Goal: Task Accomplishment & Management: Complete application form

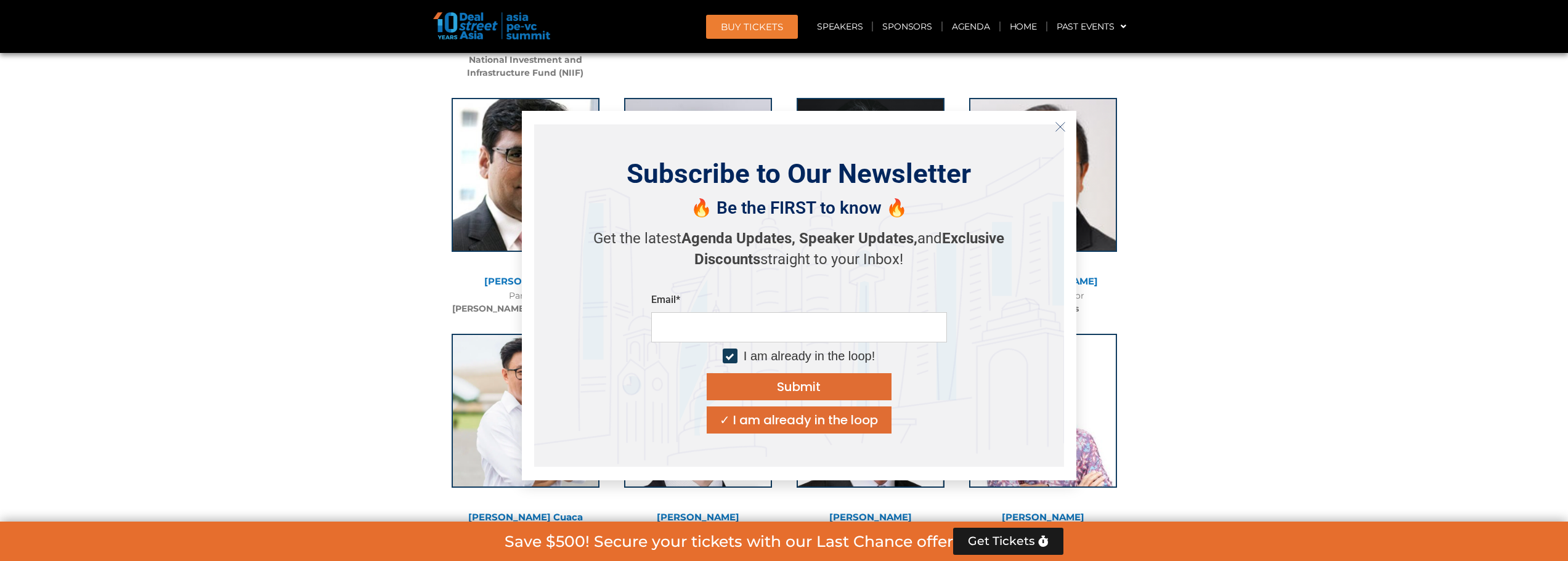
scroll to position [10904, 0]
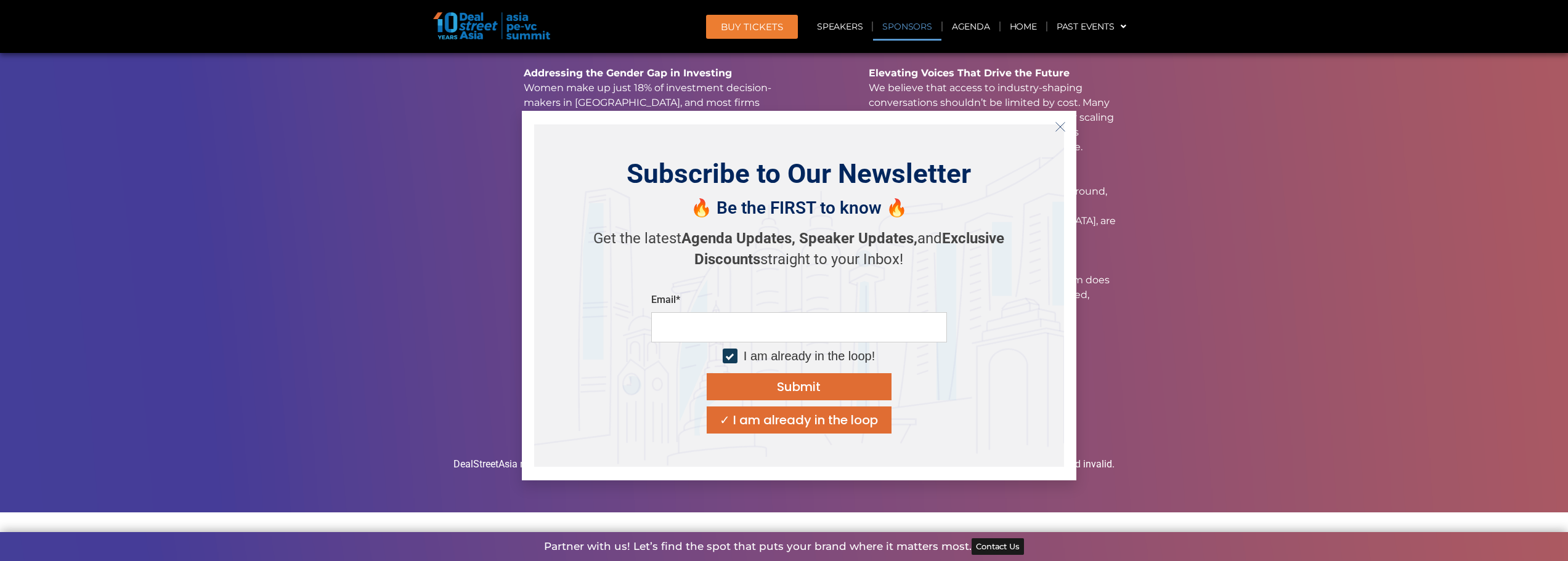
click at [1061, 130] on icon "Close" at bounding box center [1061, 127] width 11 height 11
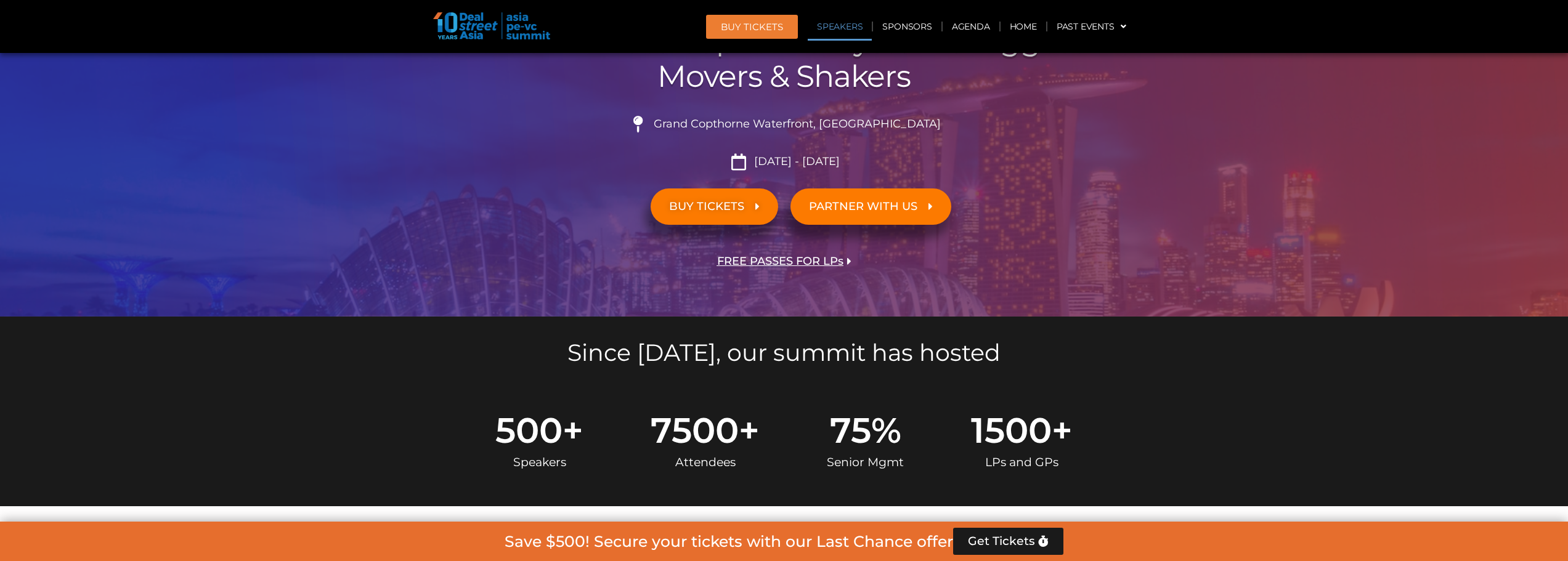
scroll to position [0, 0]
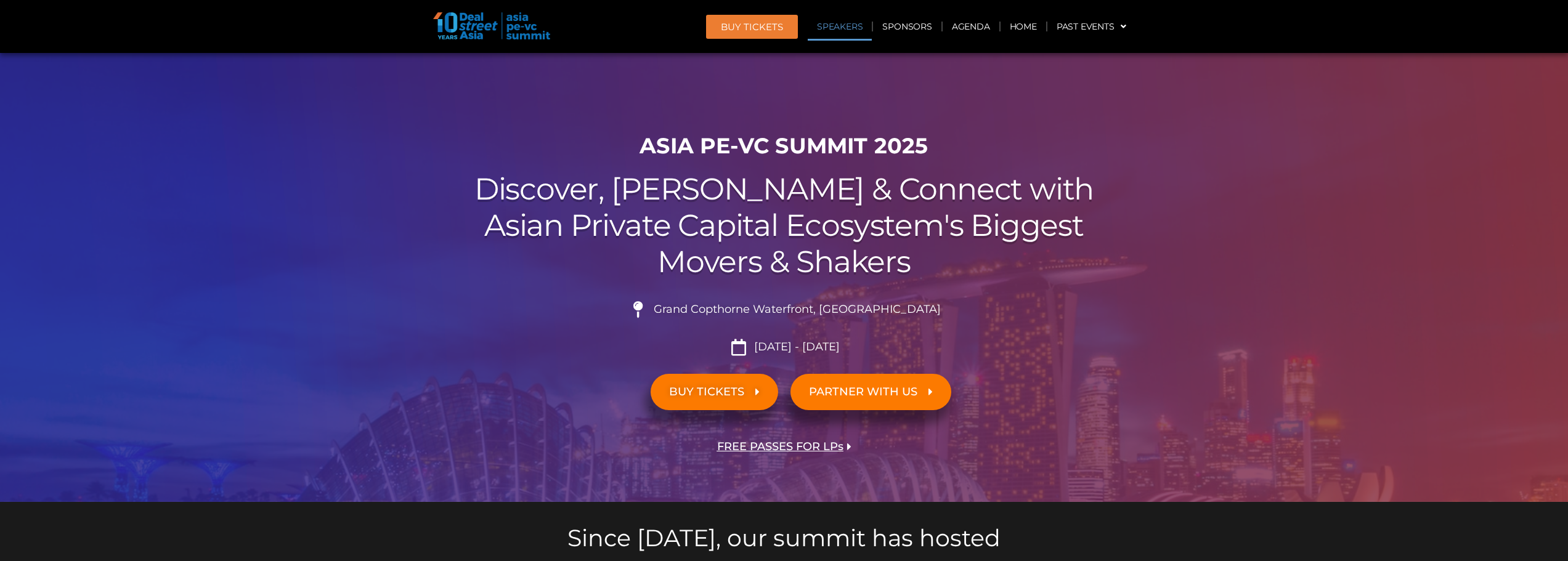
click at [854, 29] on link "Speakers" at bounding box center [839, 26] width 64 height 28
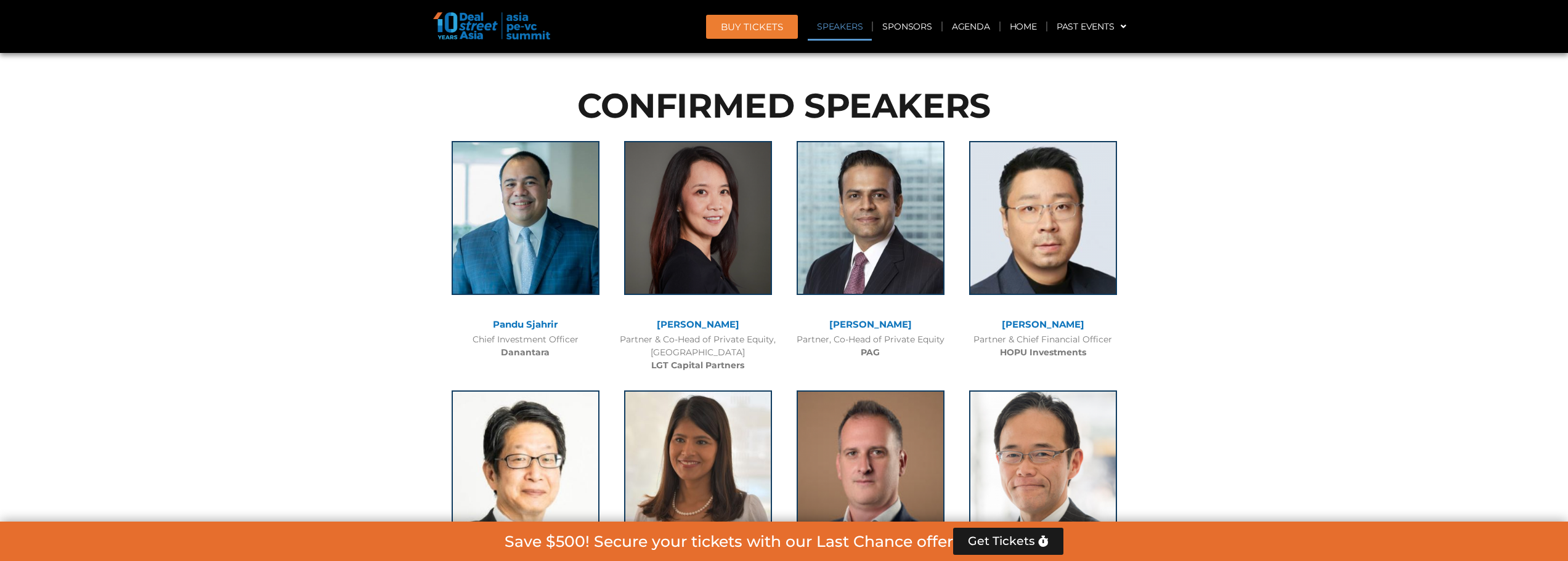
scroll to position [1281, 0]
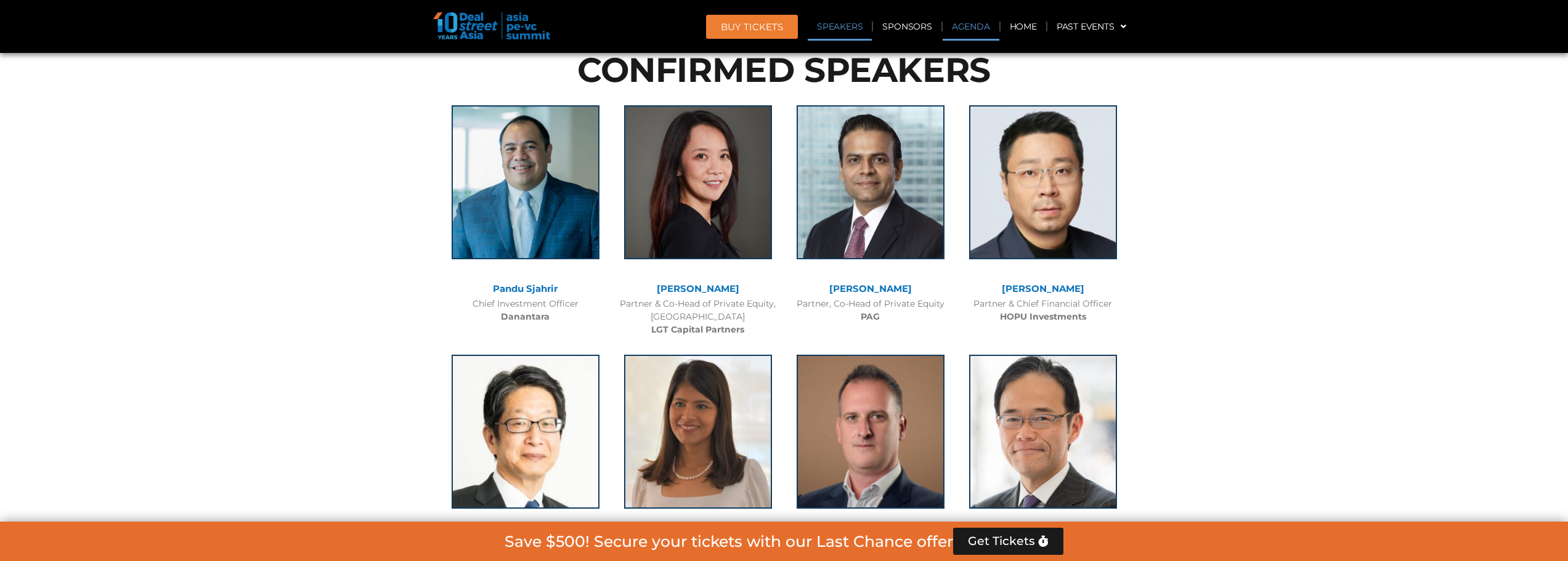
click at [968, 28] on link "Agenda" at bounding box center [971, 26] width 57 height 28
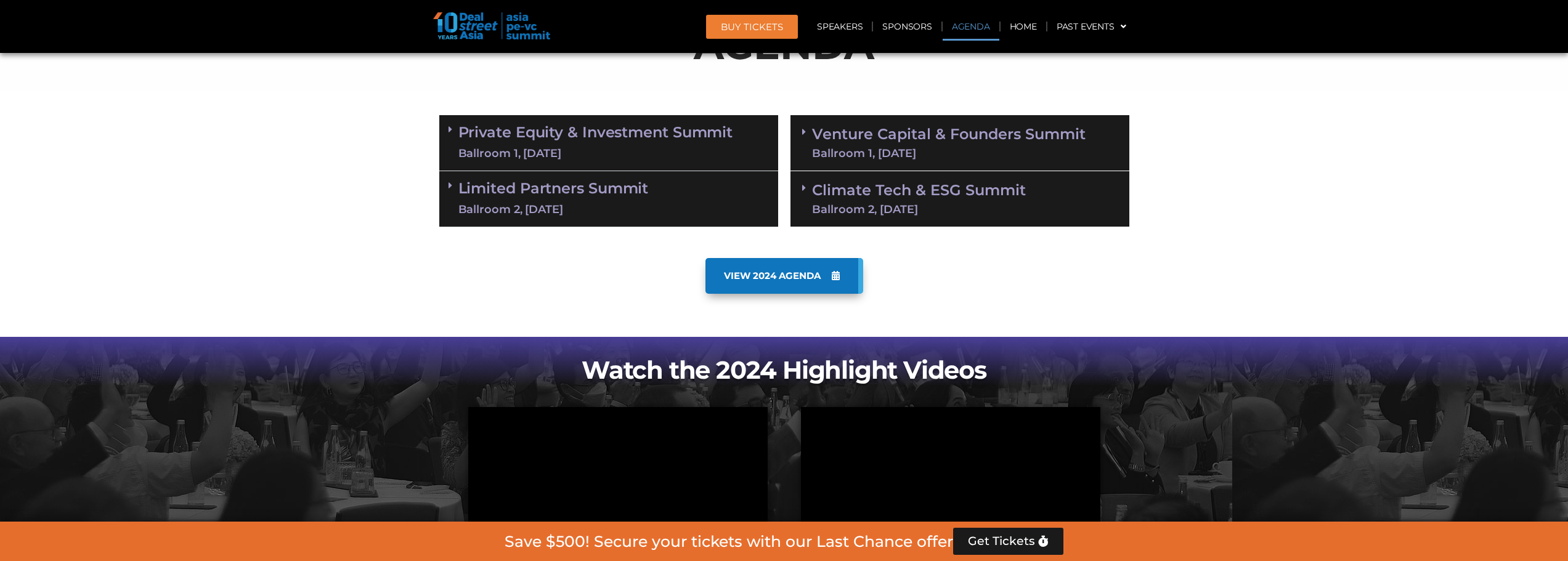
scroll to position [644, 0]
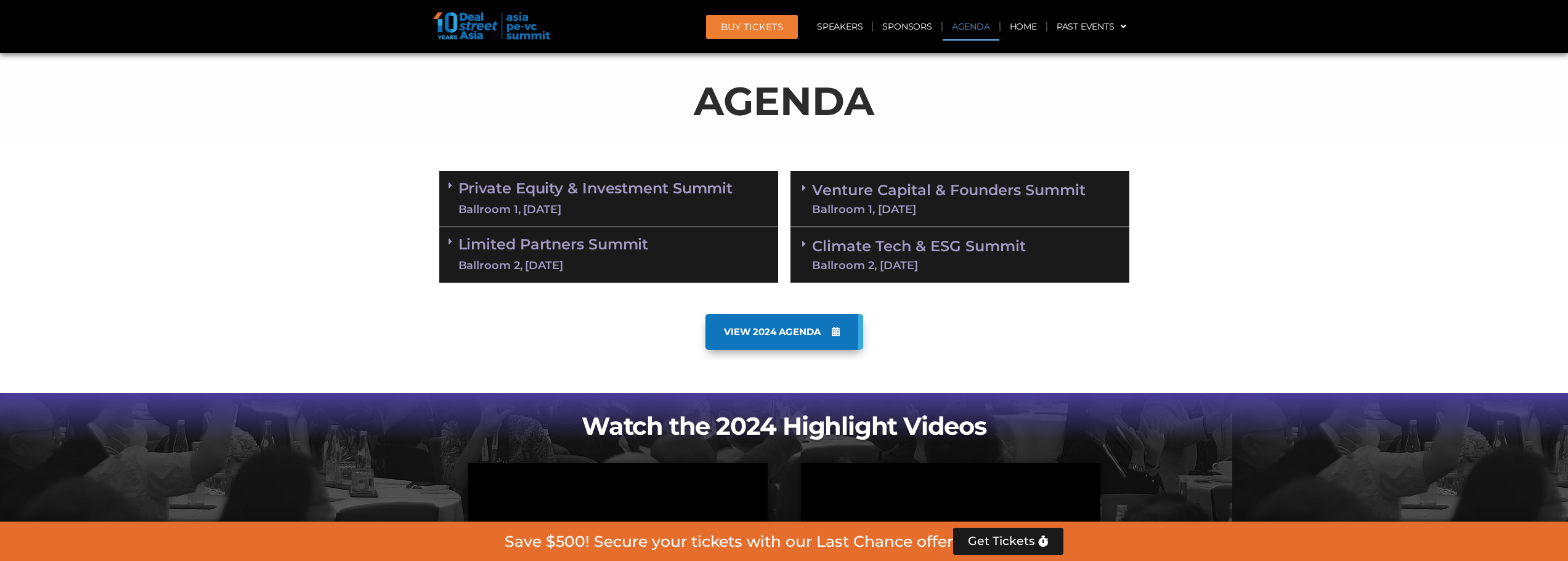
click at [701, 185] on link "Private Equity & Investment Summit Ballroom 1, [DATE]" at bounding box center [596, 199] width 274 height 37
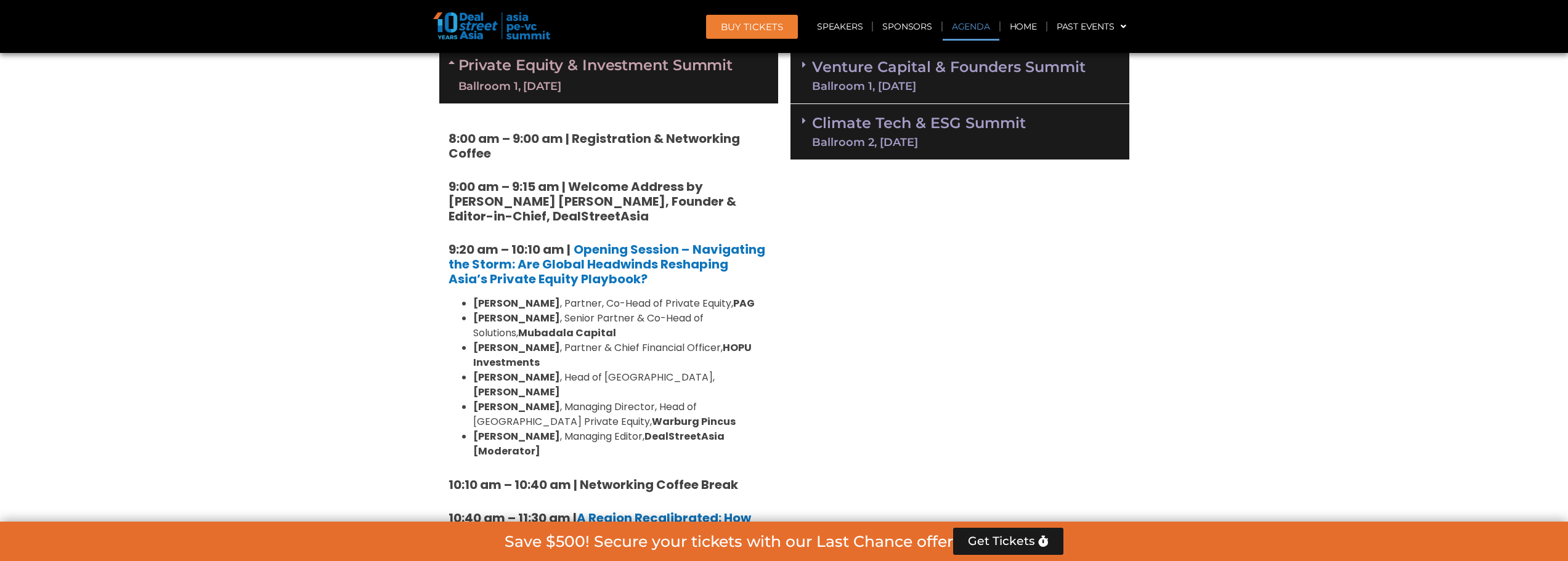
scroll to position [1014, 0]
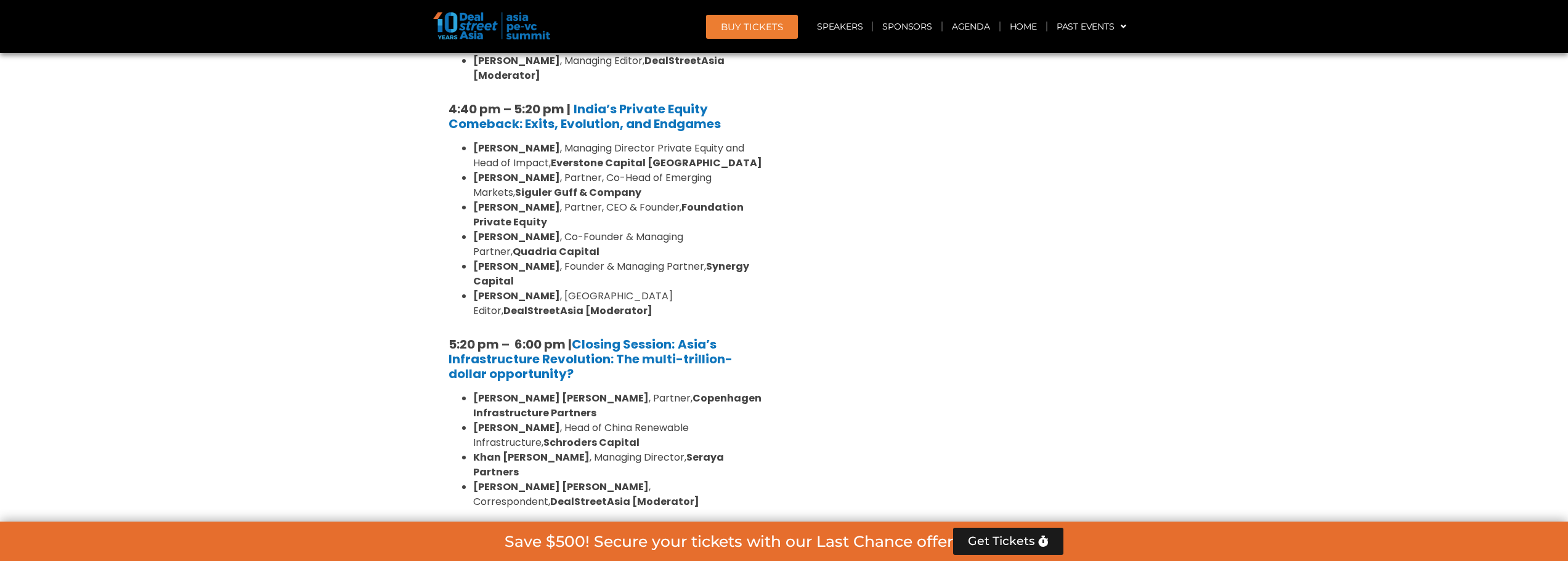
scroll to position [2430, 0]
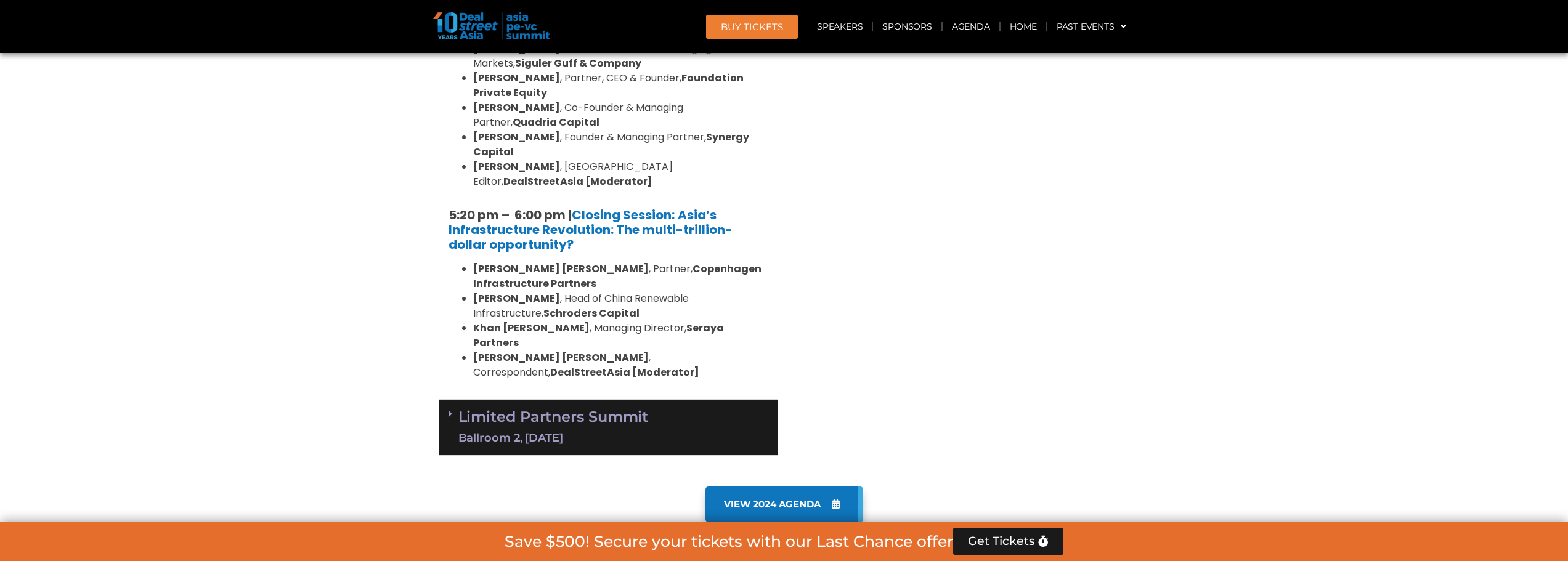
click at [679, 400] on div "Limited Partners [GEOGRAPHIC_DATA] 2, [DATE]" at bounding box center [608, 427] width 339 height 56
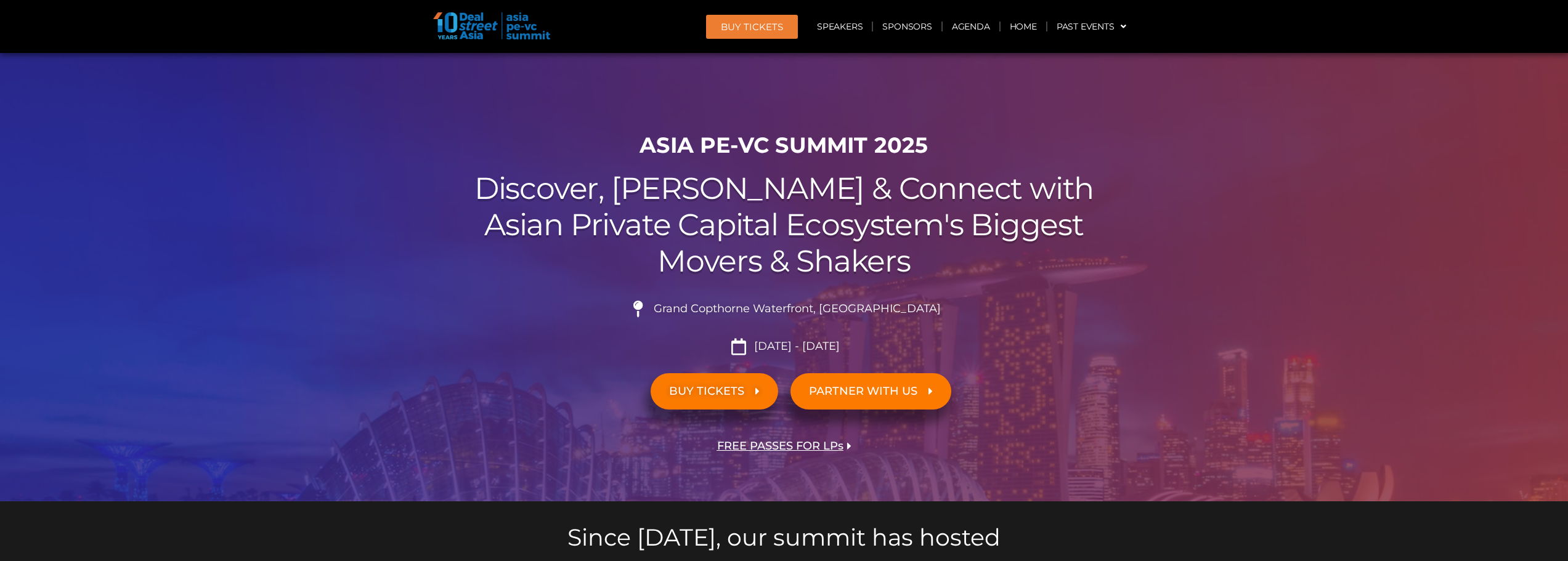
scroll to position [0, 0]
click at [772, 32] on span "BUY Tickets" at bounding box center [752, 26] width 62 height 9
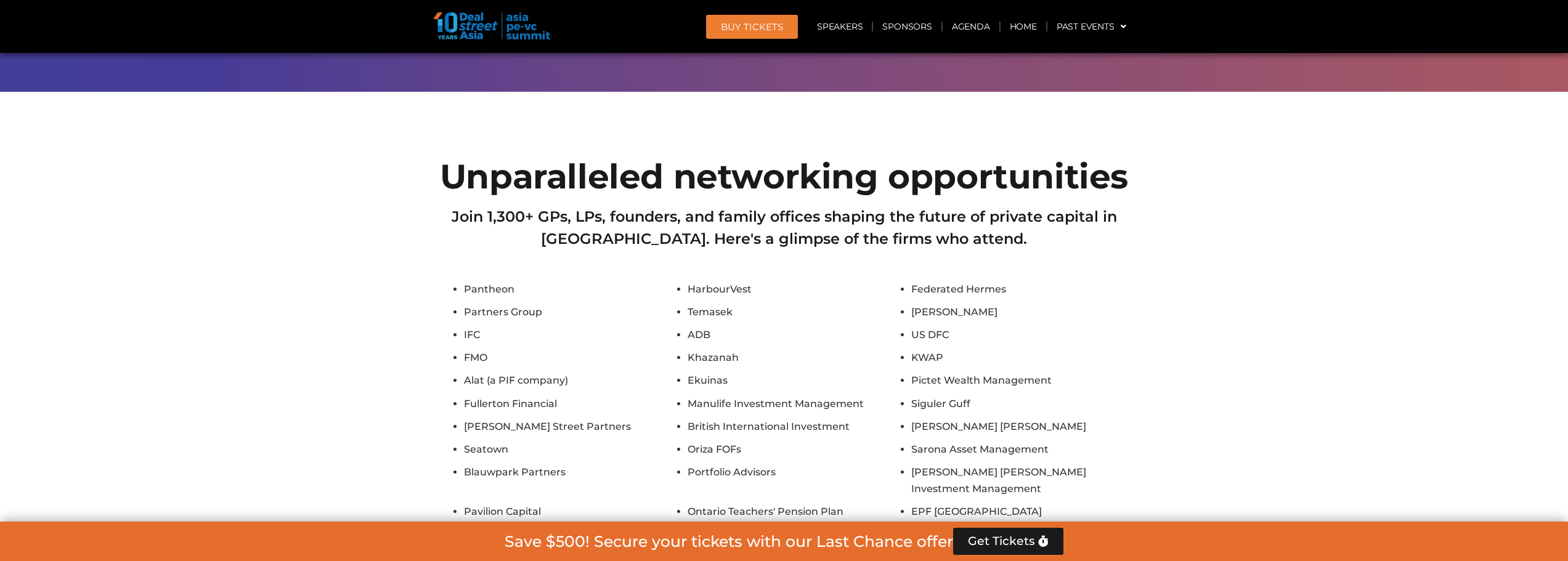
scroll to position [11535, 0]
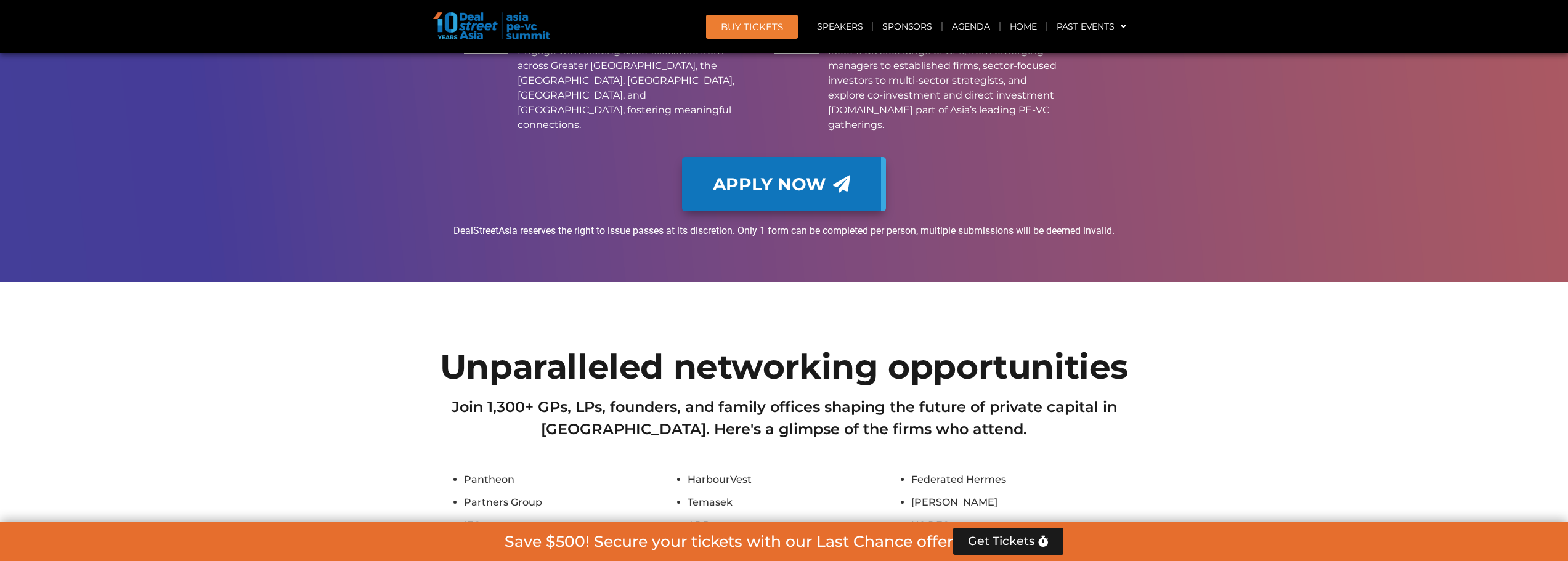
drag, startPoint x: 727, startPoint y: 174, endPoint x: 841, endPoint y: 270, distance: 149.0
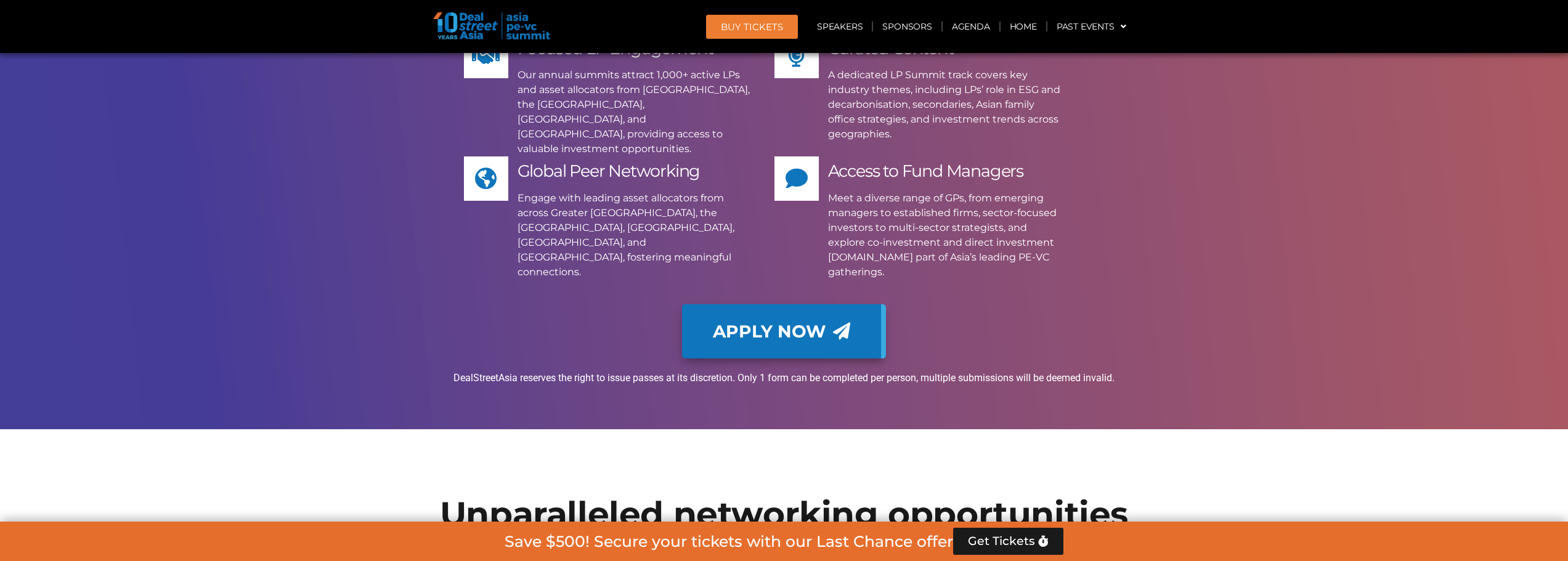
scroll to position [11412, 0]
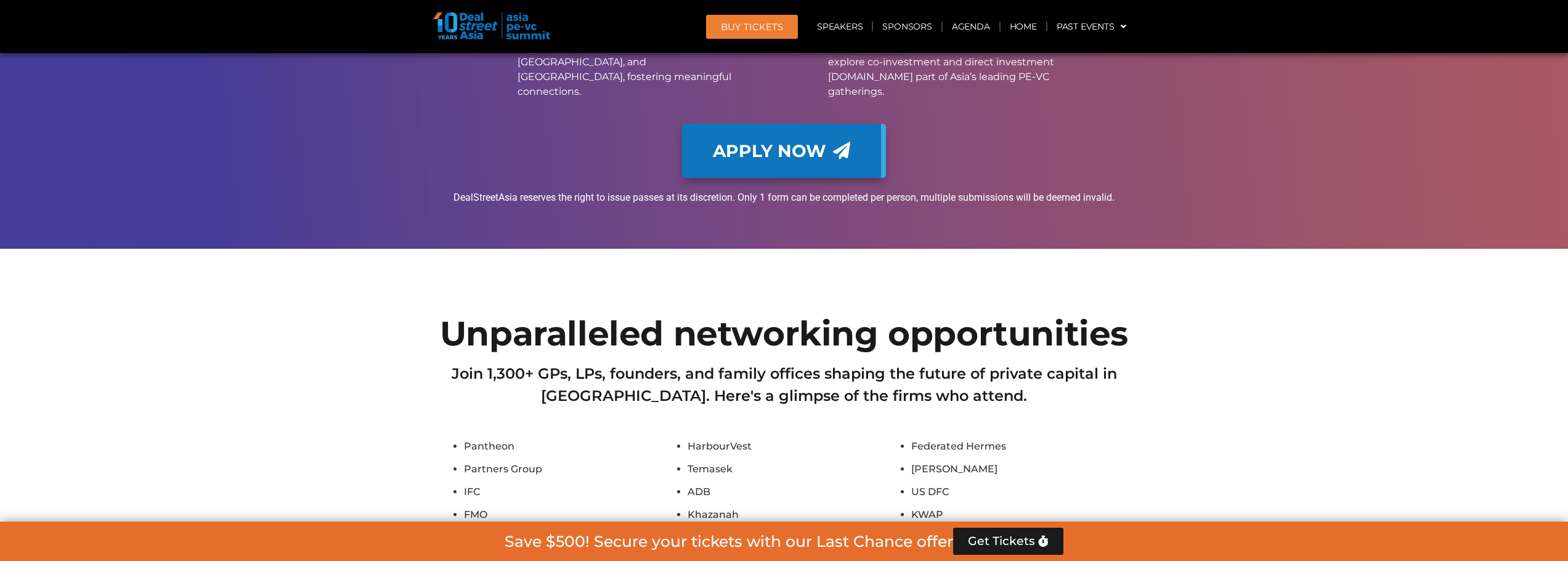
scroll to position [11900, 0]
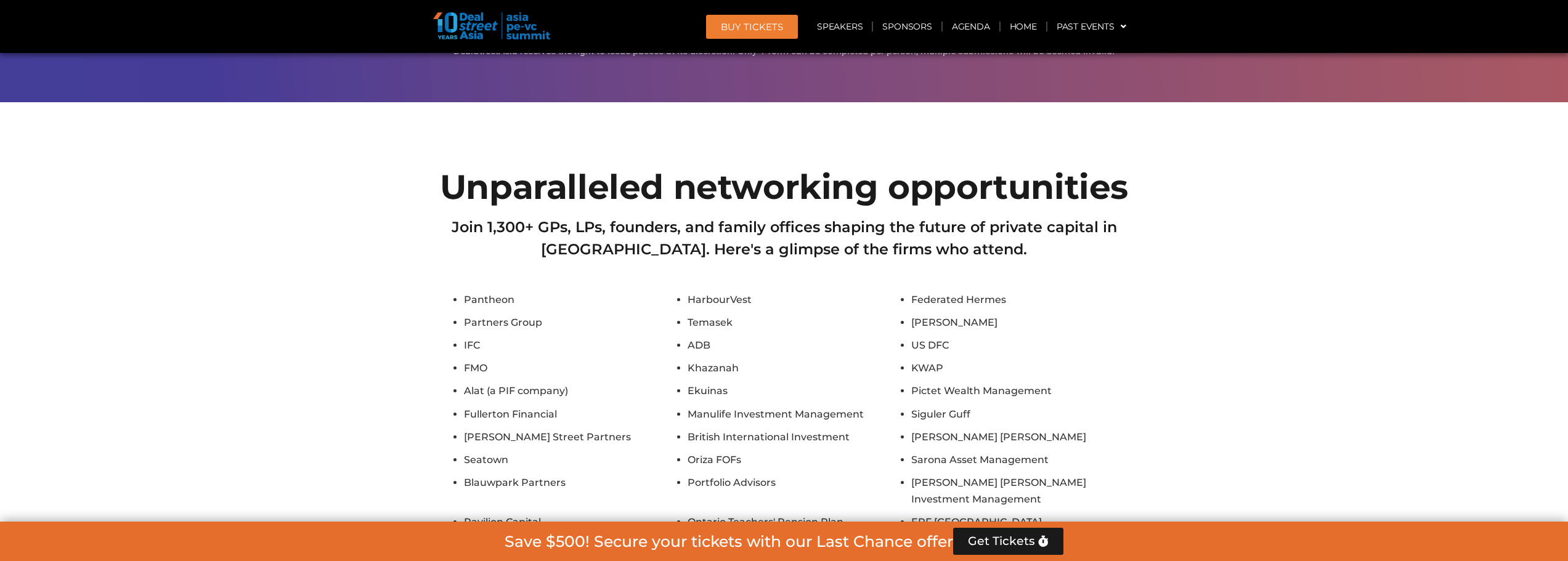
scroll to position [11962, 0]
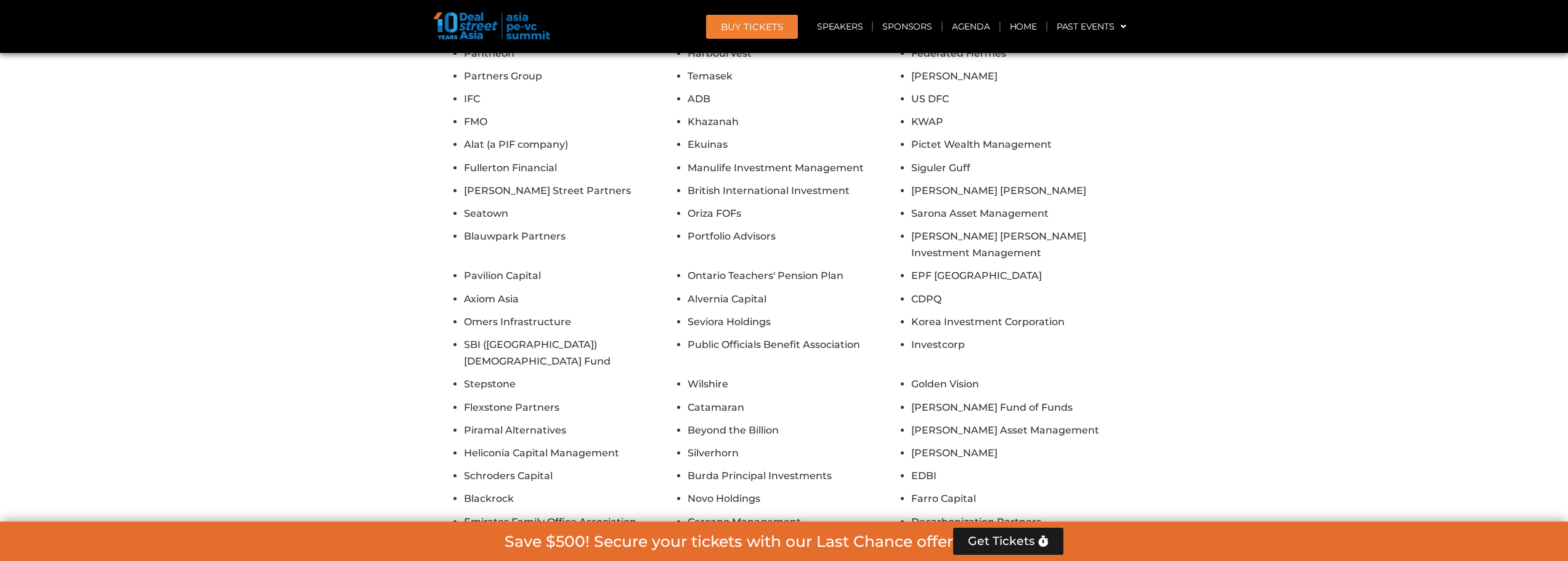
type input "**********"
type input "*****"
type input "****"
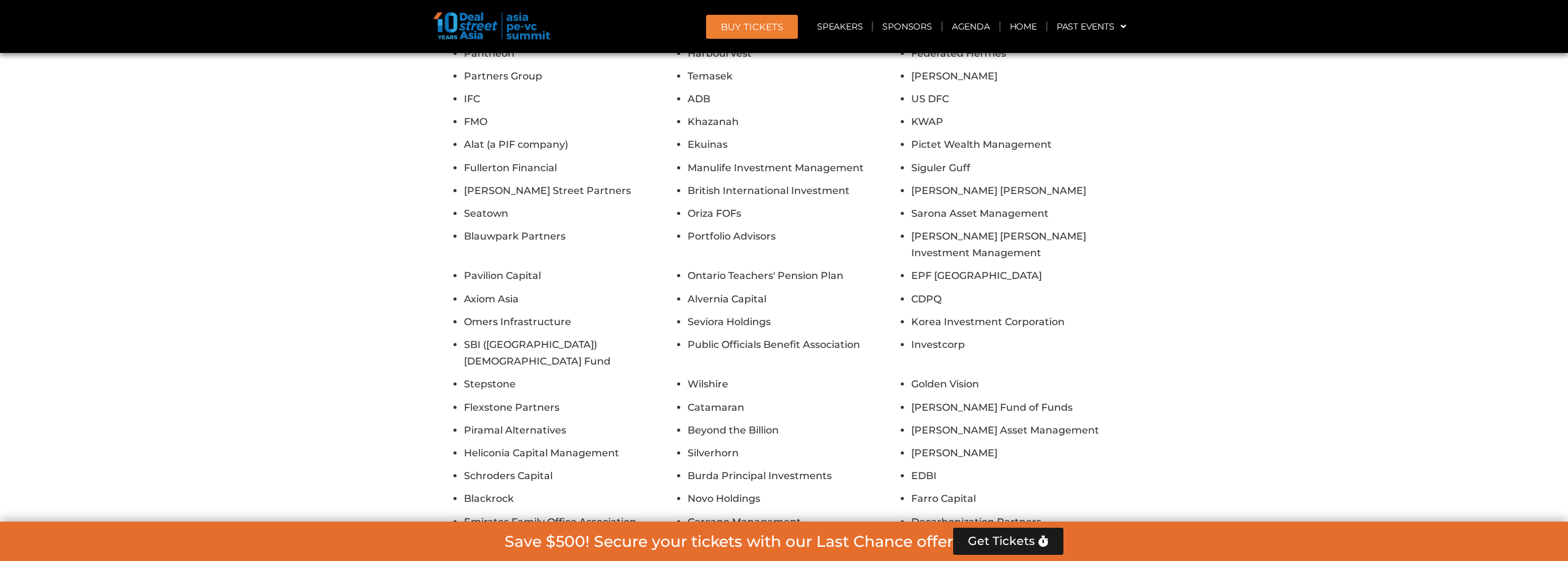
type input "**********"
drag, startPoint x: 510, startPoint y: 324, endPoint x: 454, endPoint y: 327, distance: 56.1
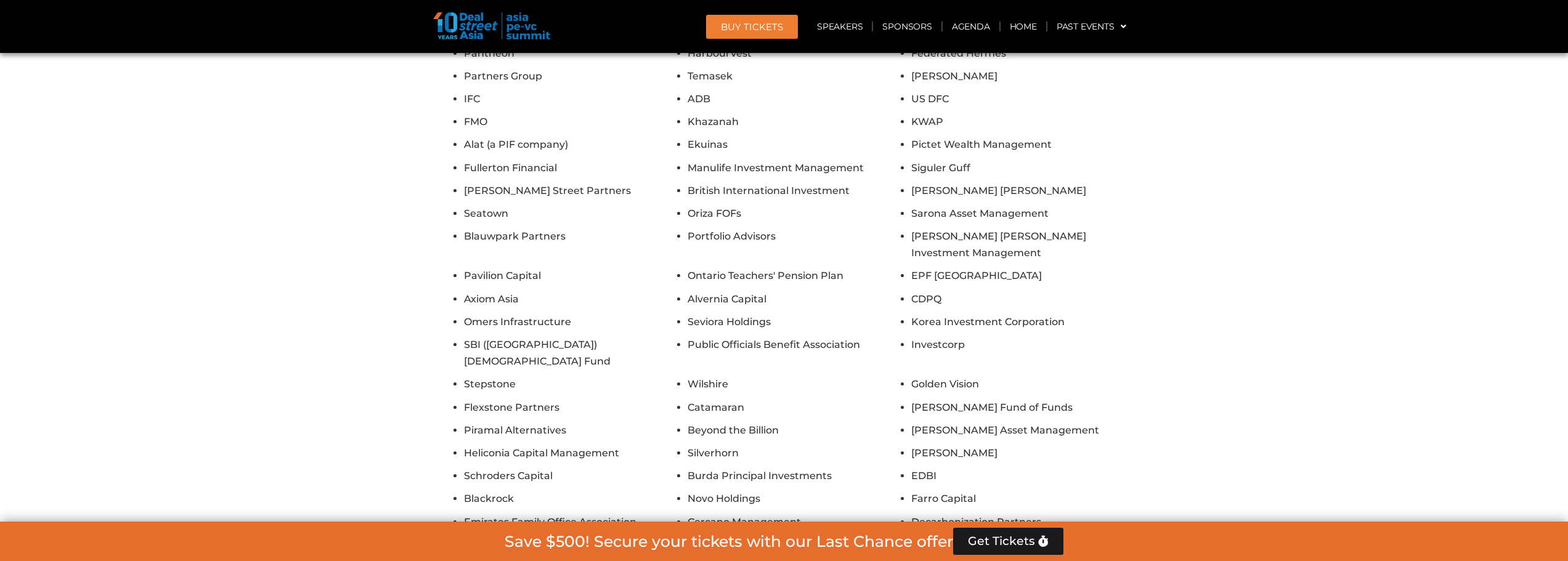
drag, startPoint x: 451, startPoint y: 324, endPoint x: 517, endPoint y: 325, distance: 66.0
copy label "Designation"
drag, startPoint x: 616, startPoint y: 351, endPoint x: 401, endPoint y: 336, distance: 215.5
click at [401, 336] on section "Unparalleled networking opportunities Join 1,300+ GPs, LPs, founders, and famil…" at bounding box center [784, 387] width 1568 height 939
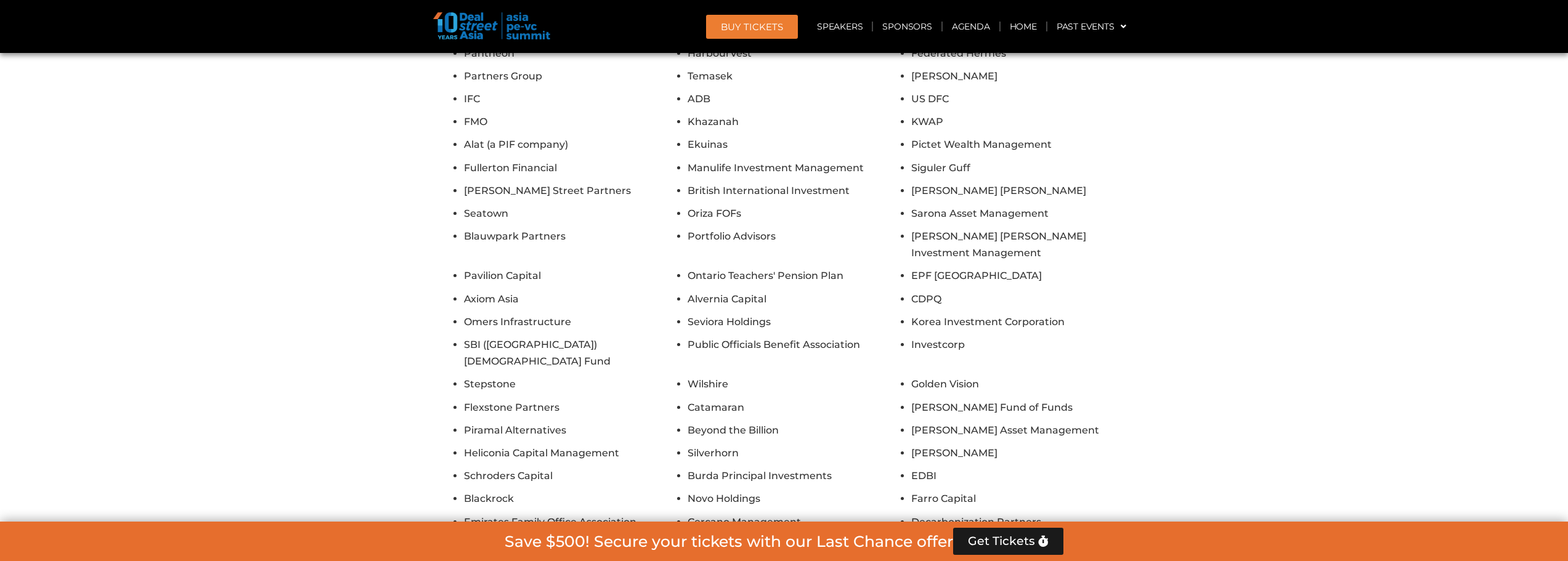
click at [376, 331] on section "Unparalleled networking opportunities Join 1,300+ GPs, LPs, founders, and famil…" at bounding box center [784, 387] width 1568 height 939
type input "**********"
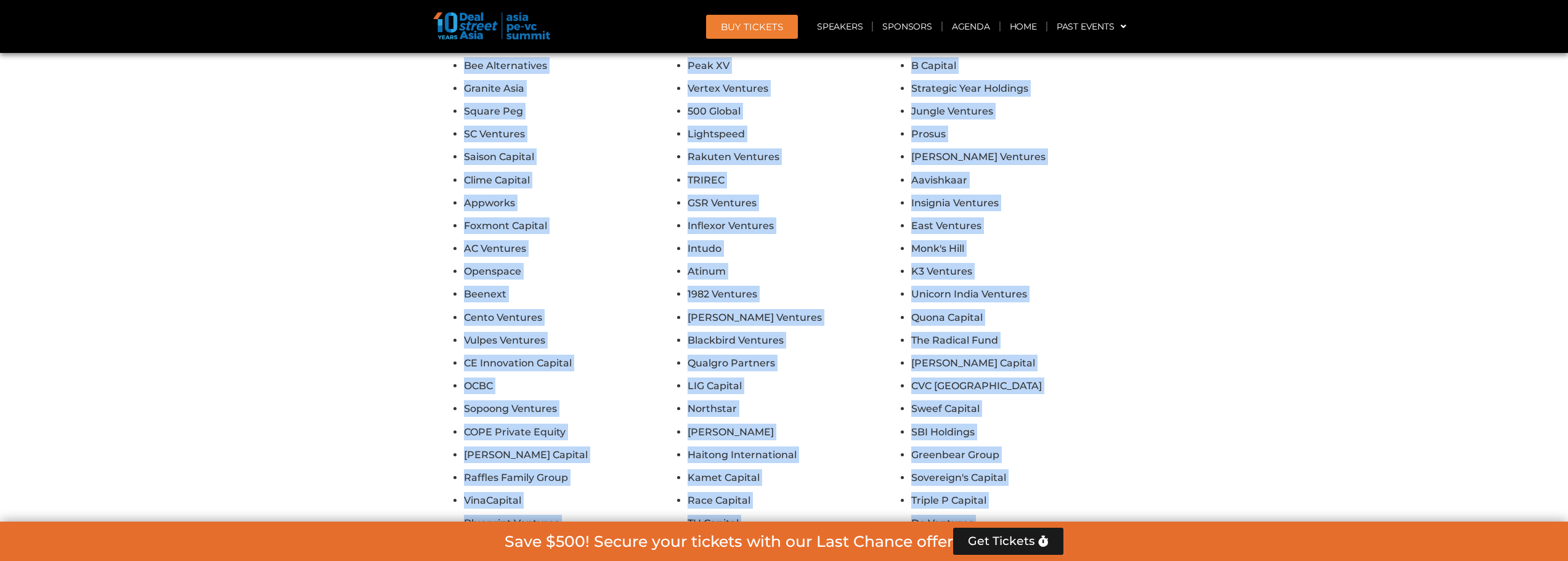
scroll to position [13405, 0]
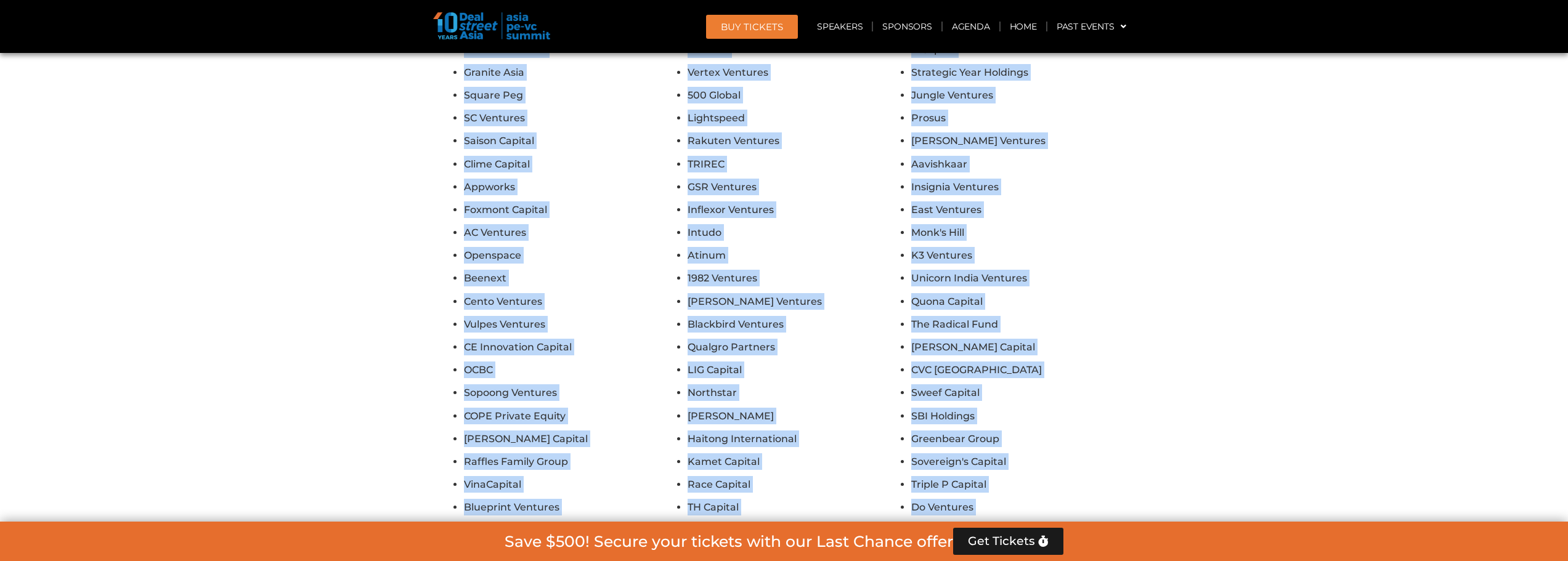
drag, startPoint x: 443, startPoint y: 211, endPoint x: 772, endPoint y: 292, distance: 338.8
copy ul "Pantheon HarbourVest Federated Hermes Partners Group Temasek [PERSON_NAME] IFC …"
